Goal: Check status: Check status

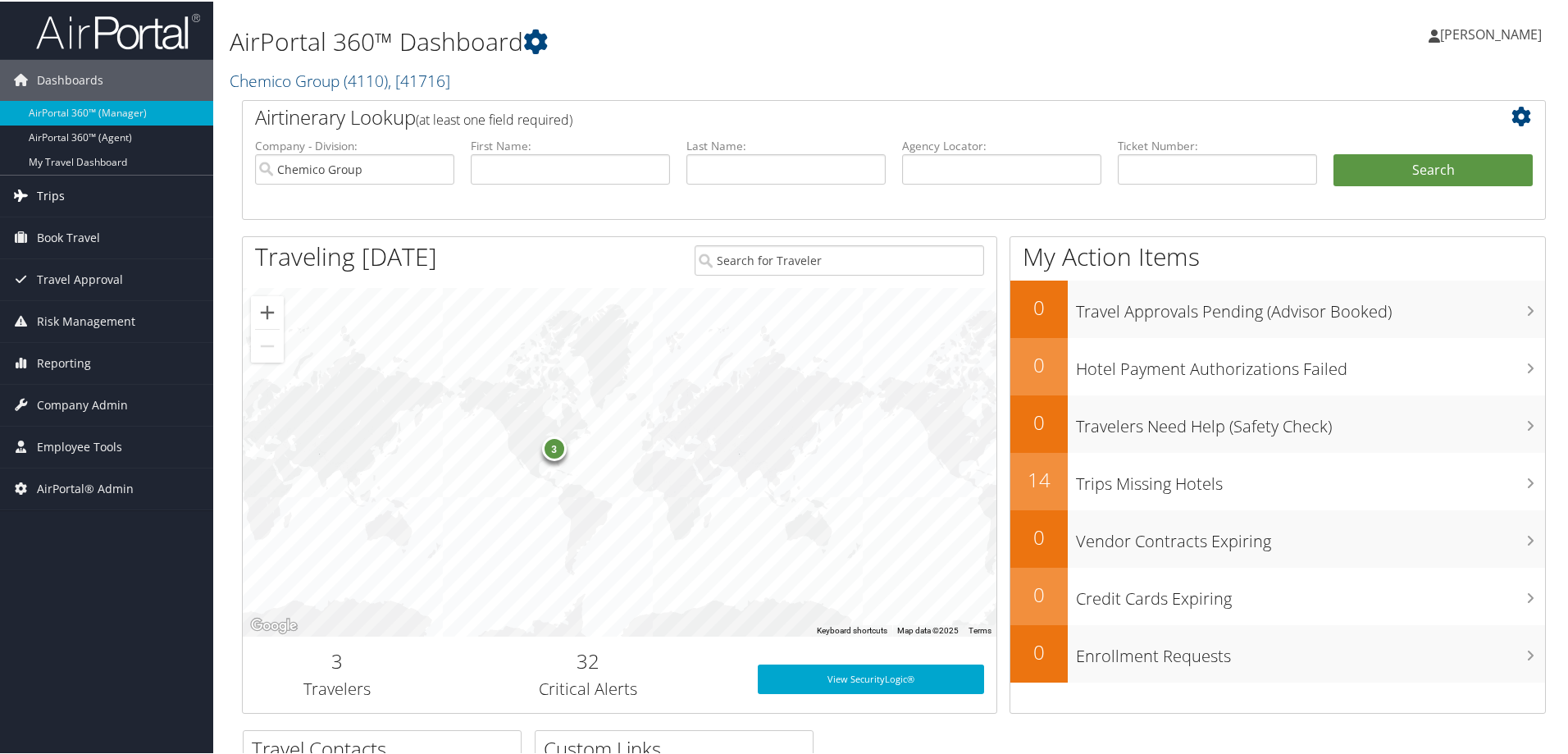
click at [57, 196] on span "Trips" at bounding box center [51, 194] width 28 height 41
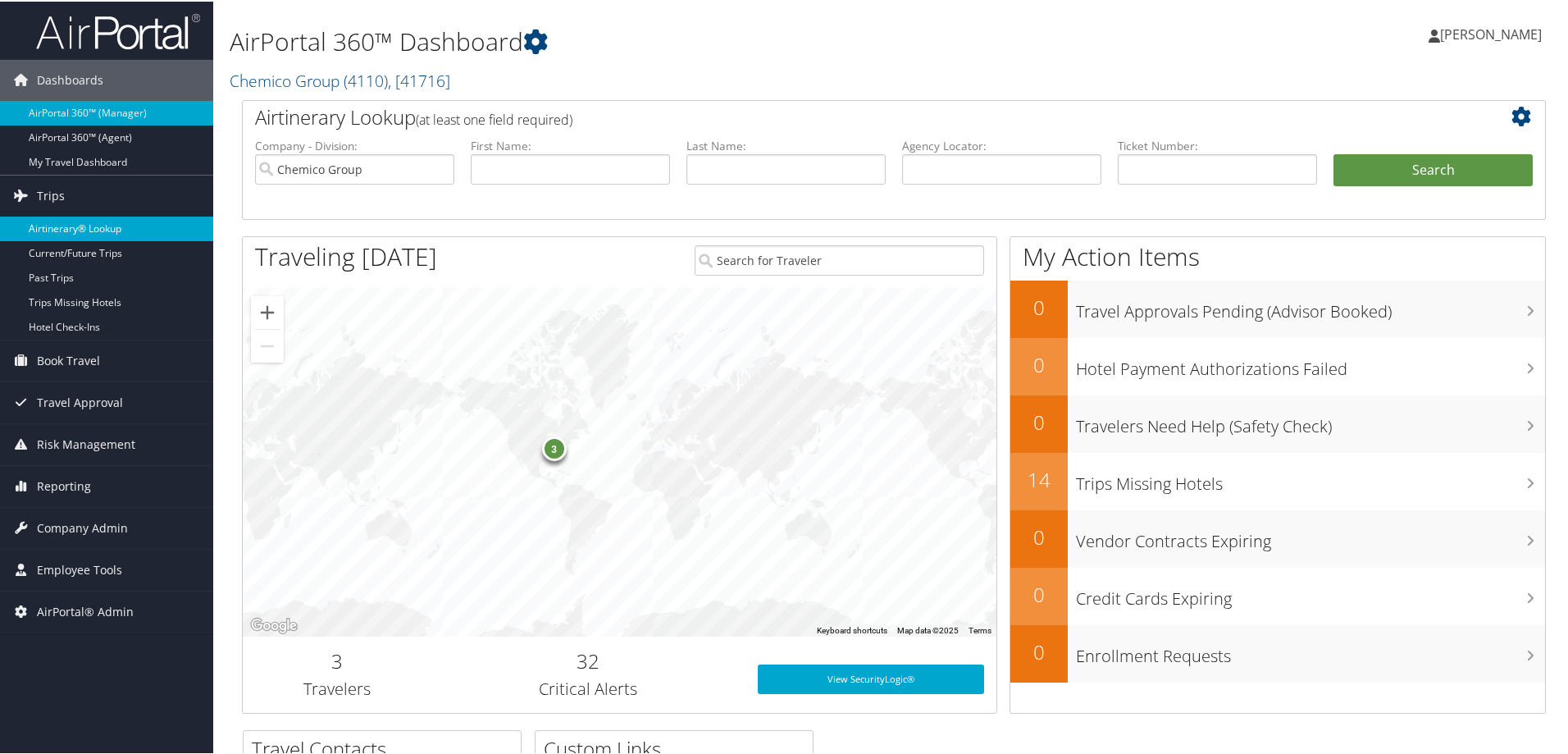
click at [55, 221] on link "Airtinerary® Lookup" at bounding box center [106, 227] width 214 height 24
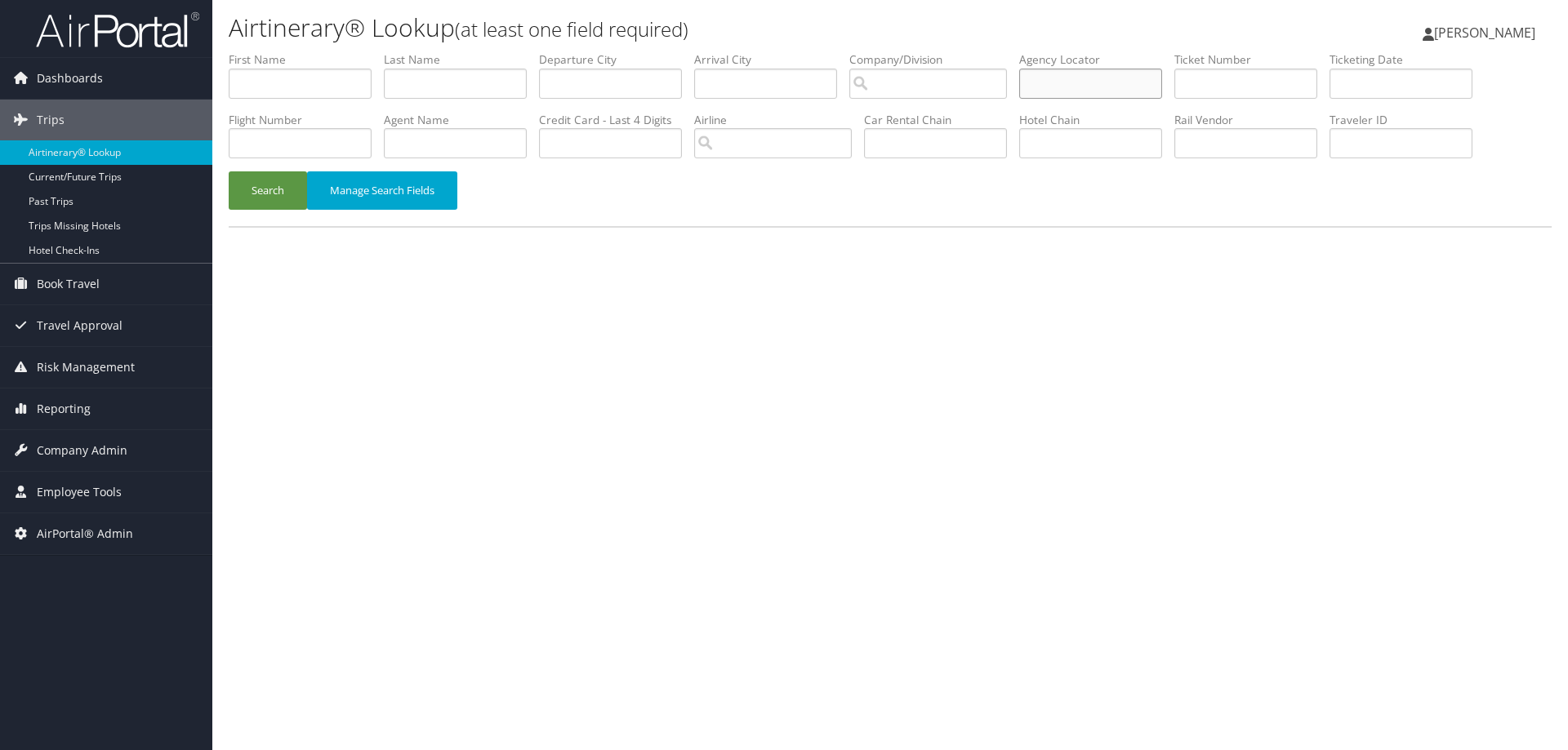
click at [1153, 82] on input "text" at bounding box center [1091, 84] width 143 height 30
paste input "DK40QX"
type input "DK40QX"
click at [229, 171] on button "Search" at bounding box center [267, 191] width 78 height 39
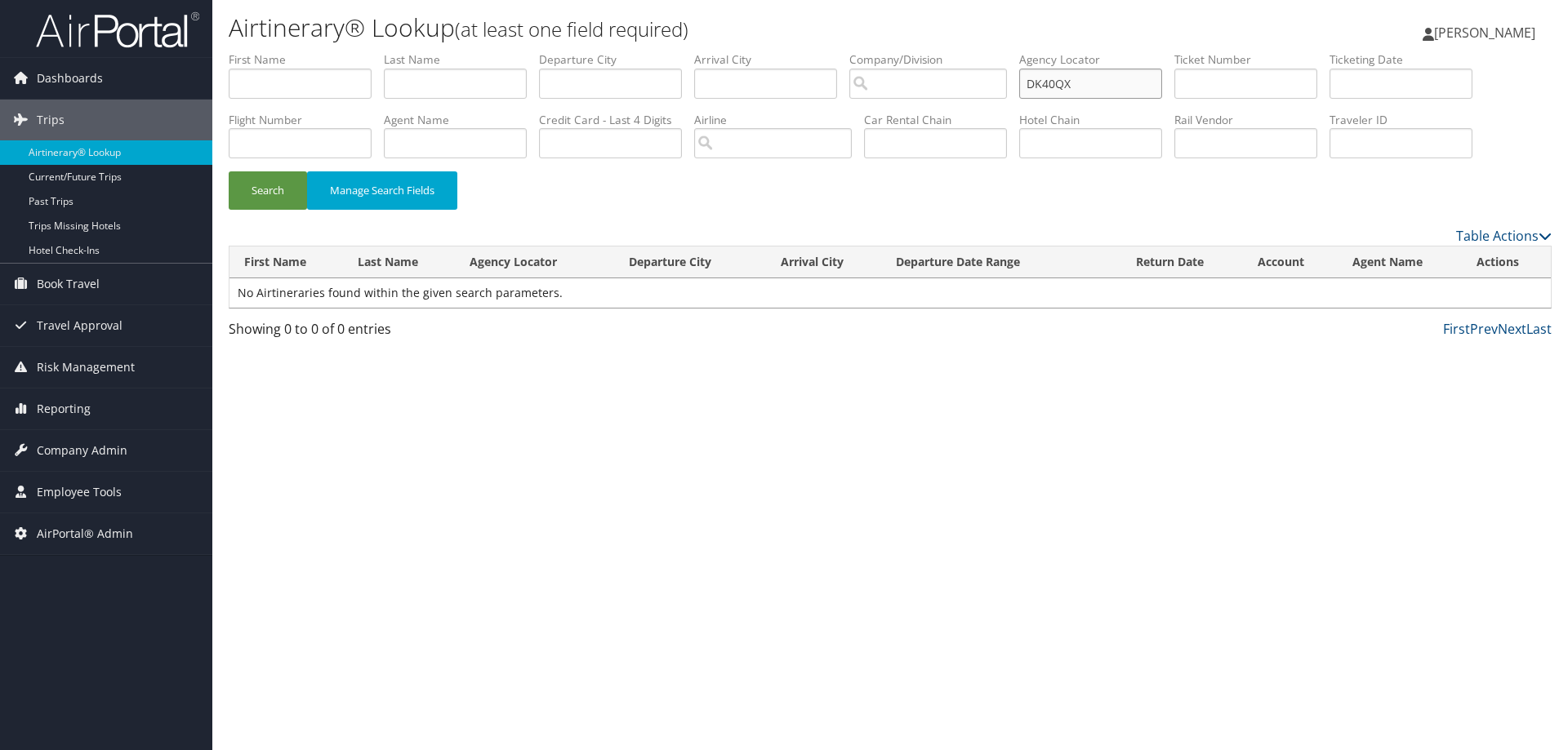
click at [1124, 86] on input "DK40QX" at bounding box center [1091, 84] width 143 height 30
click at [76, 537] on span "AirPortal® Admin" at bounding box center [85, 533] width 97 height 41
drag, startPoint x: 1097, startPoint y: 88, endPoint x: 1050, endPoint y: 84, distance: 47.2
click at [1038, 87] on input "DK40QX" at bounding box center [1091, 84] width 143 height 30
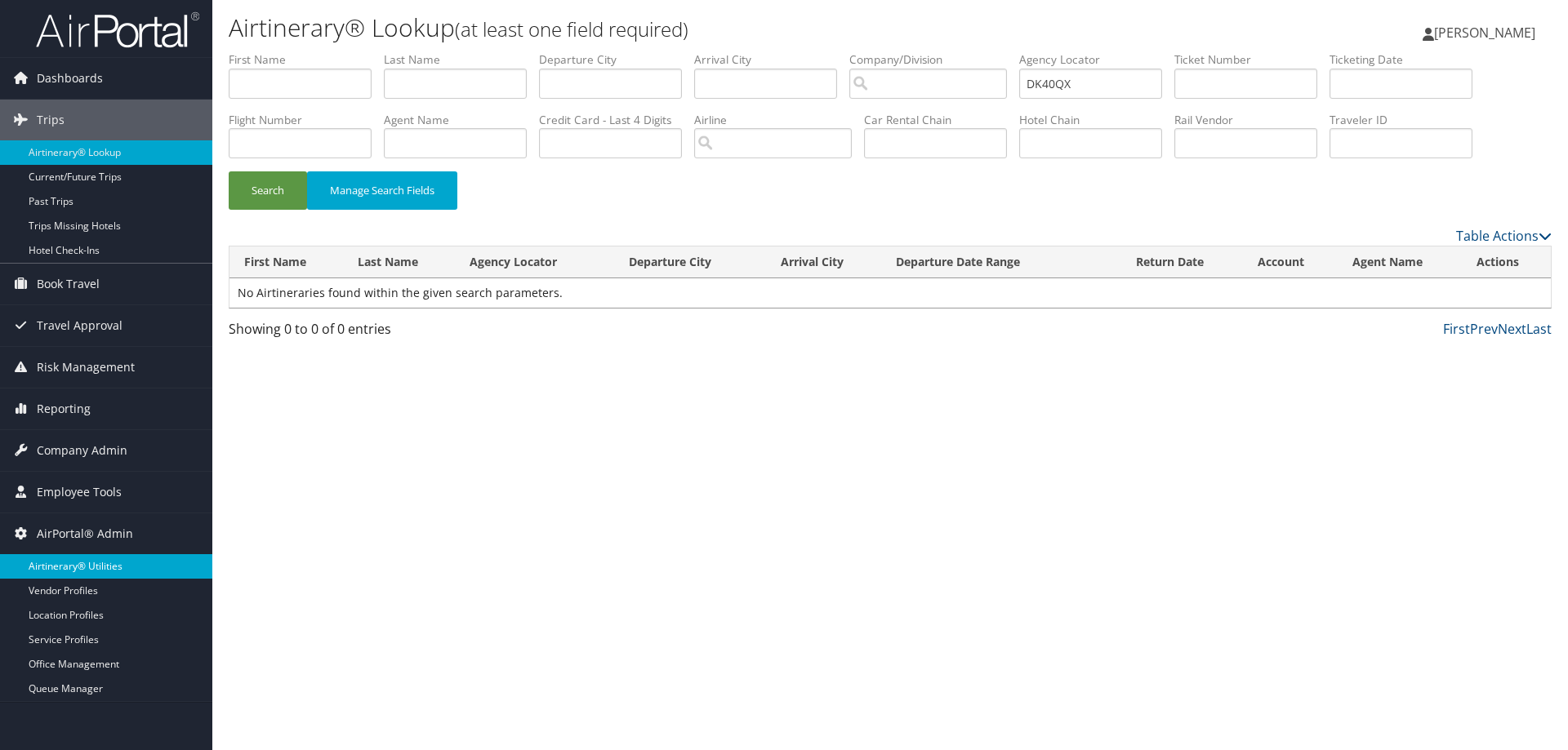
click at [88, 570] on link "Airtinerary® Utilities" at bounding box center [106, 566] width 213 height 24
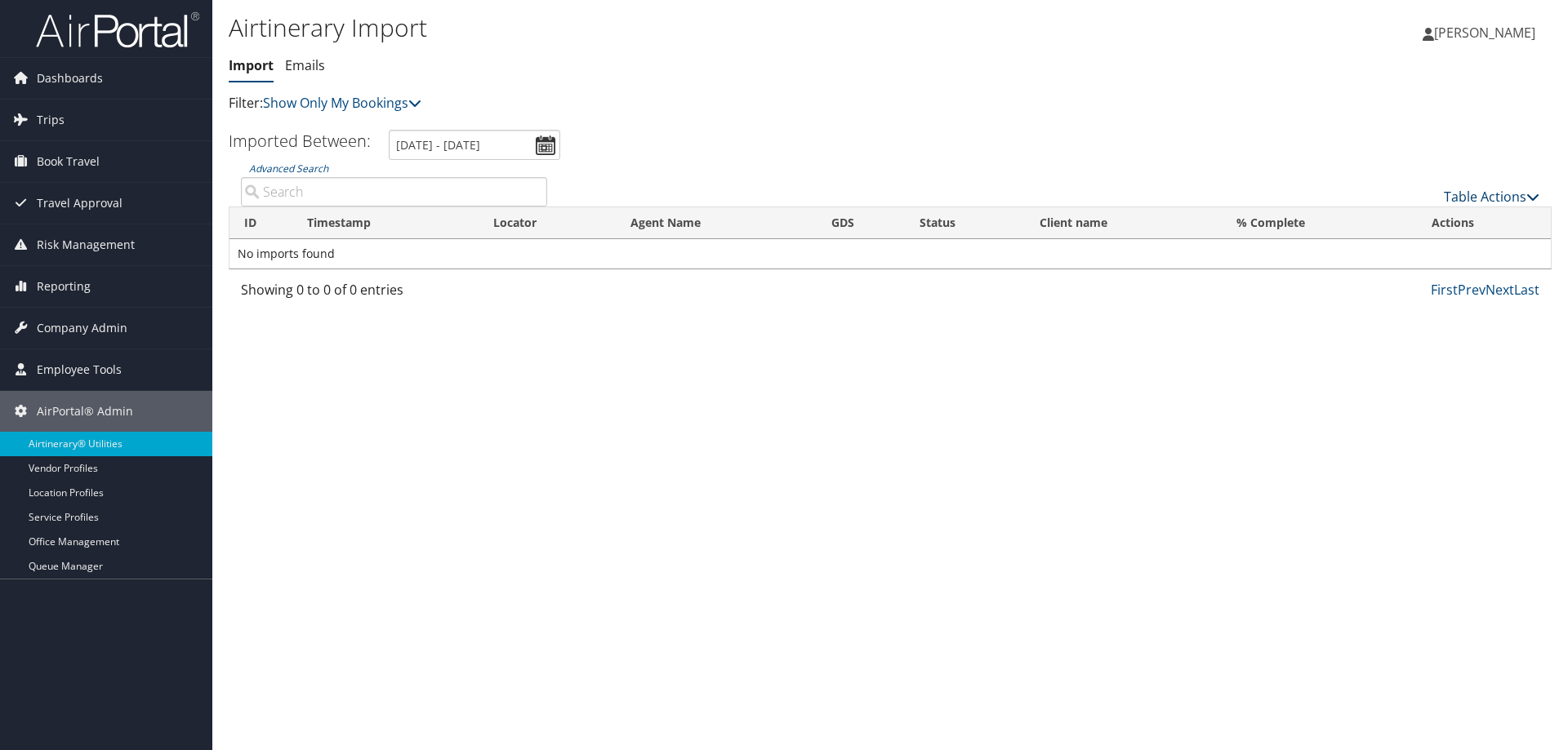
click at [1475, 200] on link "Table Actions" at bounding box center [1492, 196] width 96 height 18
click at [297, 100] on div at bounding box center [784, 375] width 1568 height 750
click at [306, 68] on link "Emails" at bounding box center [305, 65] width 40 height 18
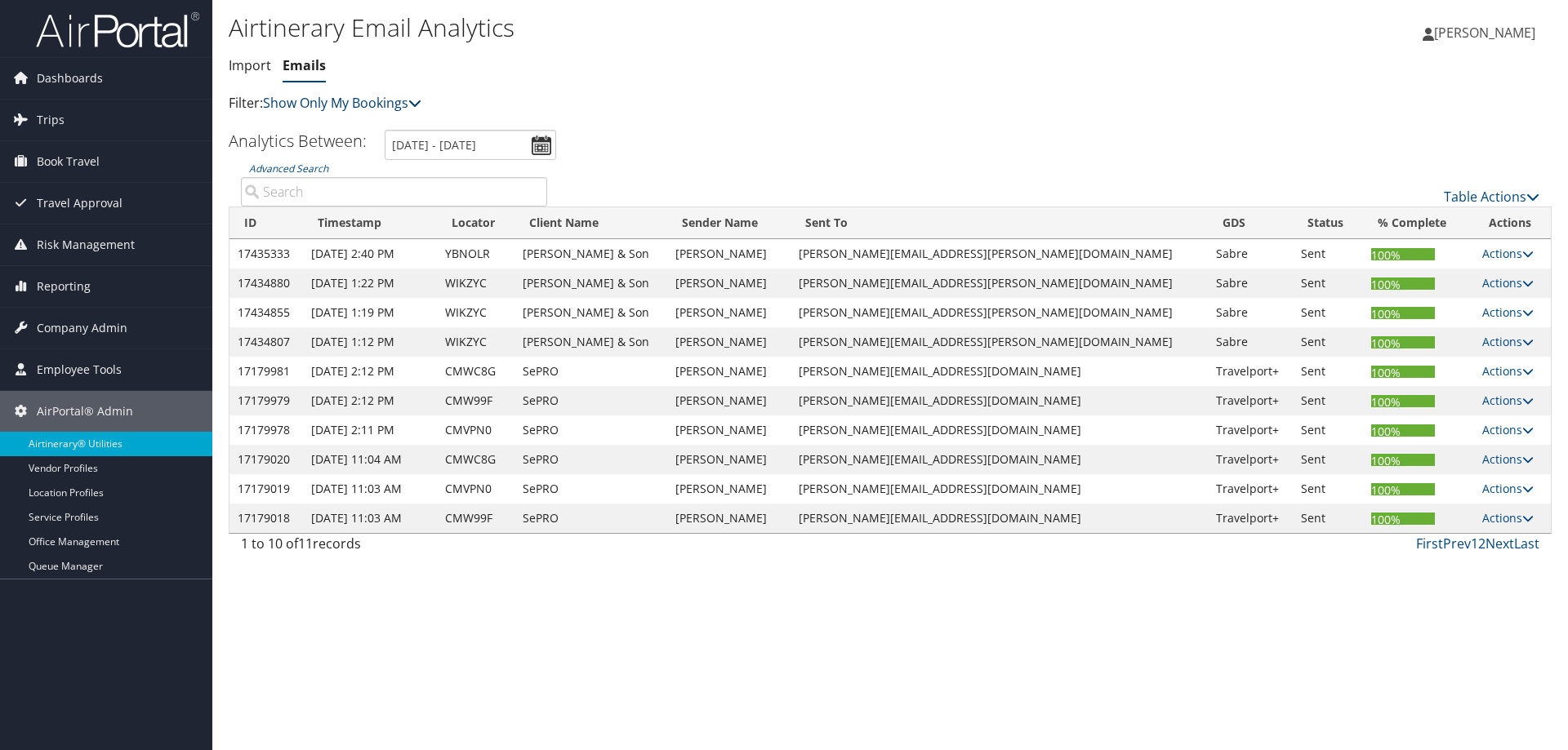
click at [334, 102] on link "Show Only My Bookings" at bounding box center [342, 102] width 158 height 18
click at [340, 124] on link "Show My TMC Bookings" at bounding box center [375, 128] width 215 height 28
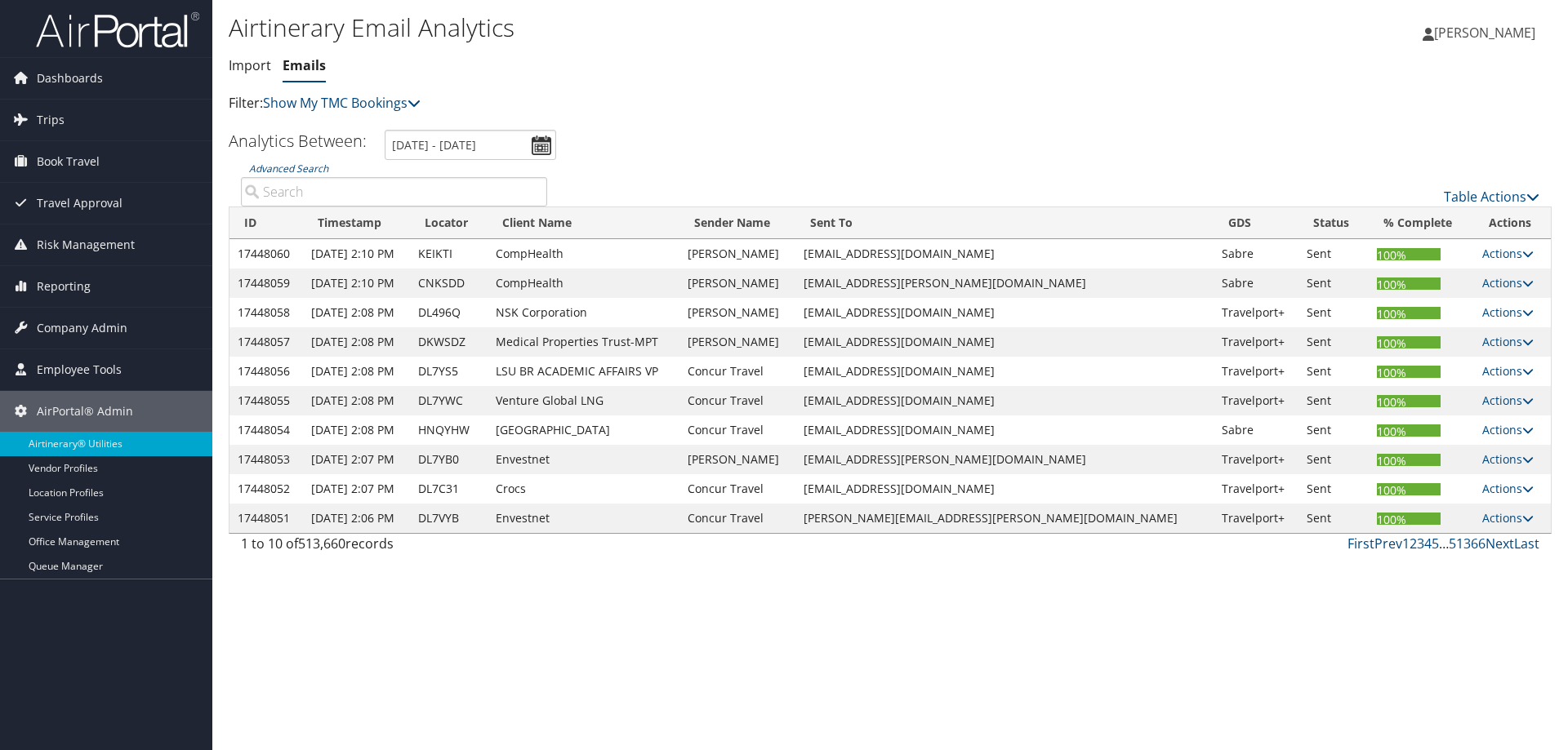
click at [361, 197] on input "Advanced Search" at bounding box center [394, 191] width 306 height 29
paste input "DK40QX"
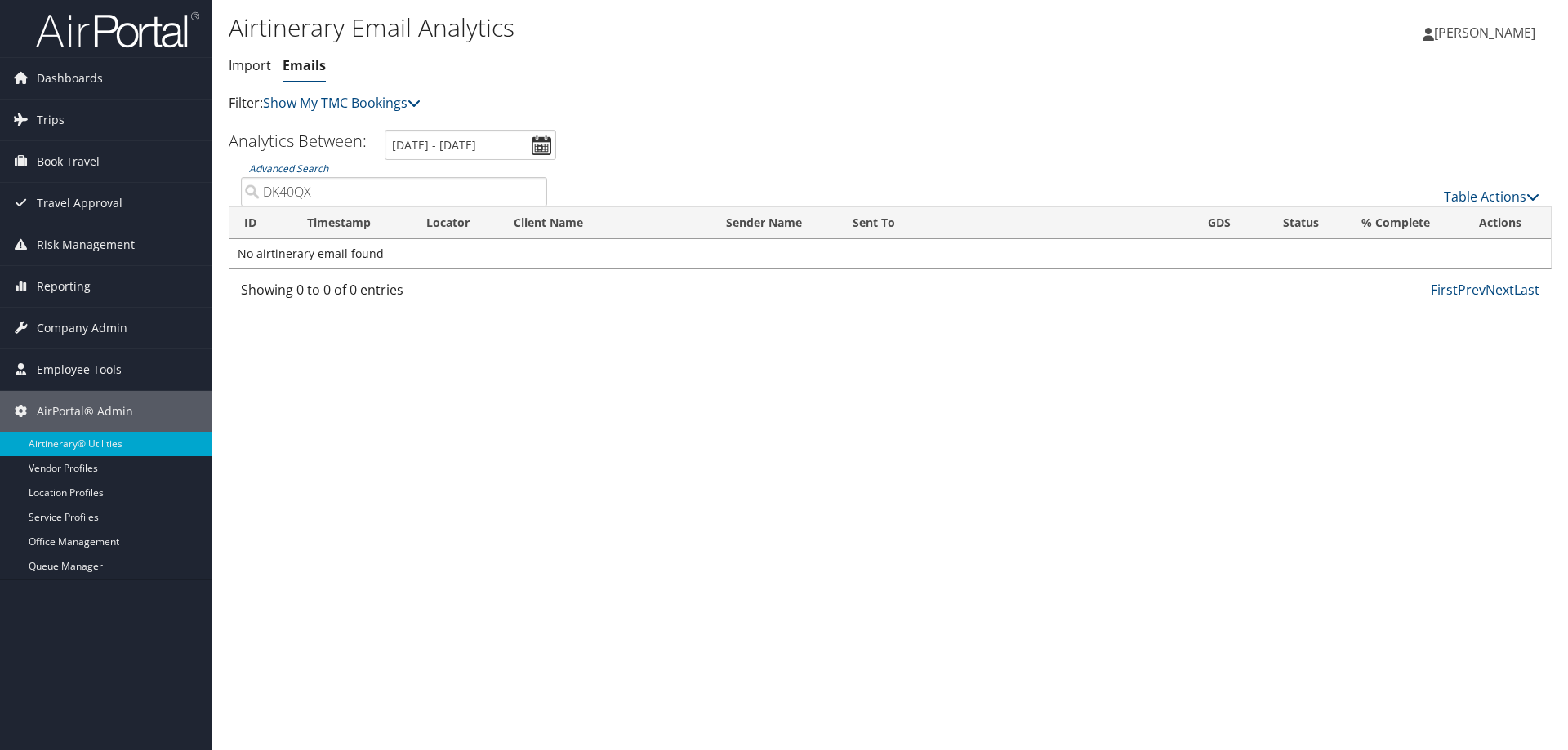
type input "DK40QX"
